Goal: Information Seeking & Learning: Learn about a topic

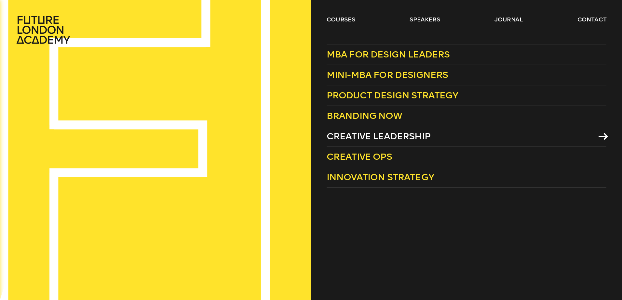
click at [396, 138] on span "Creative Leadership" at bounding box center [378, 136] width 104 height 11
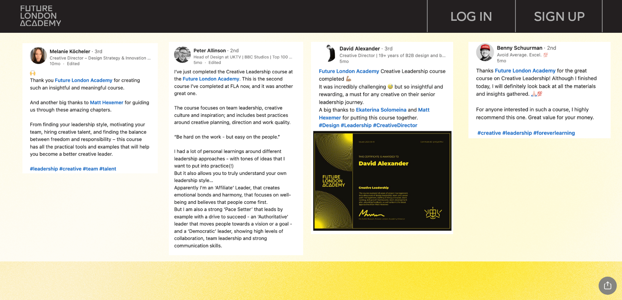
scroll to position [748, 0]
